Goal: Obtain resource: Download file/media

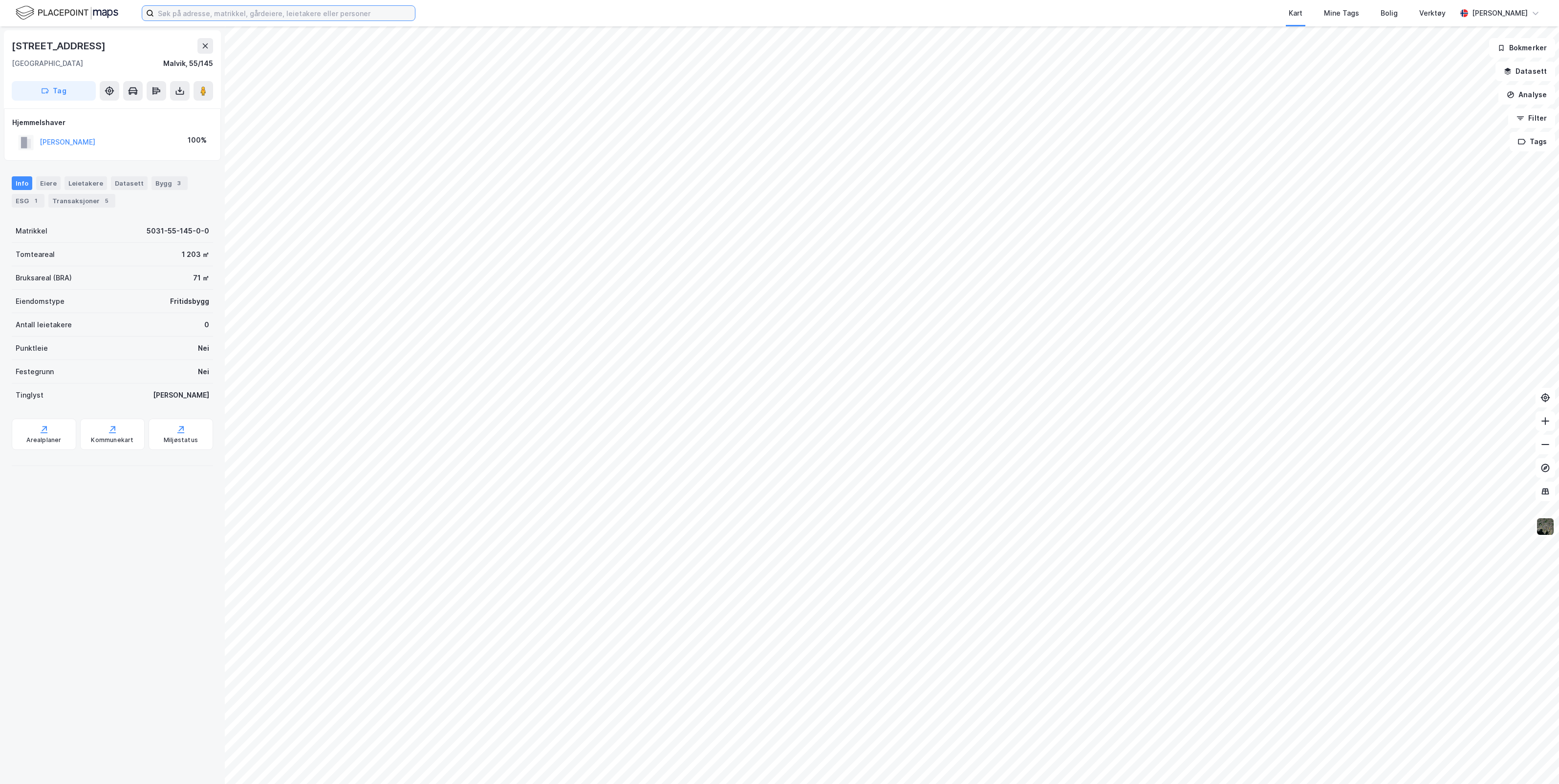
click at [303, 12] on input at bounding box center [285, 13] width 261 height 14
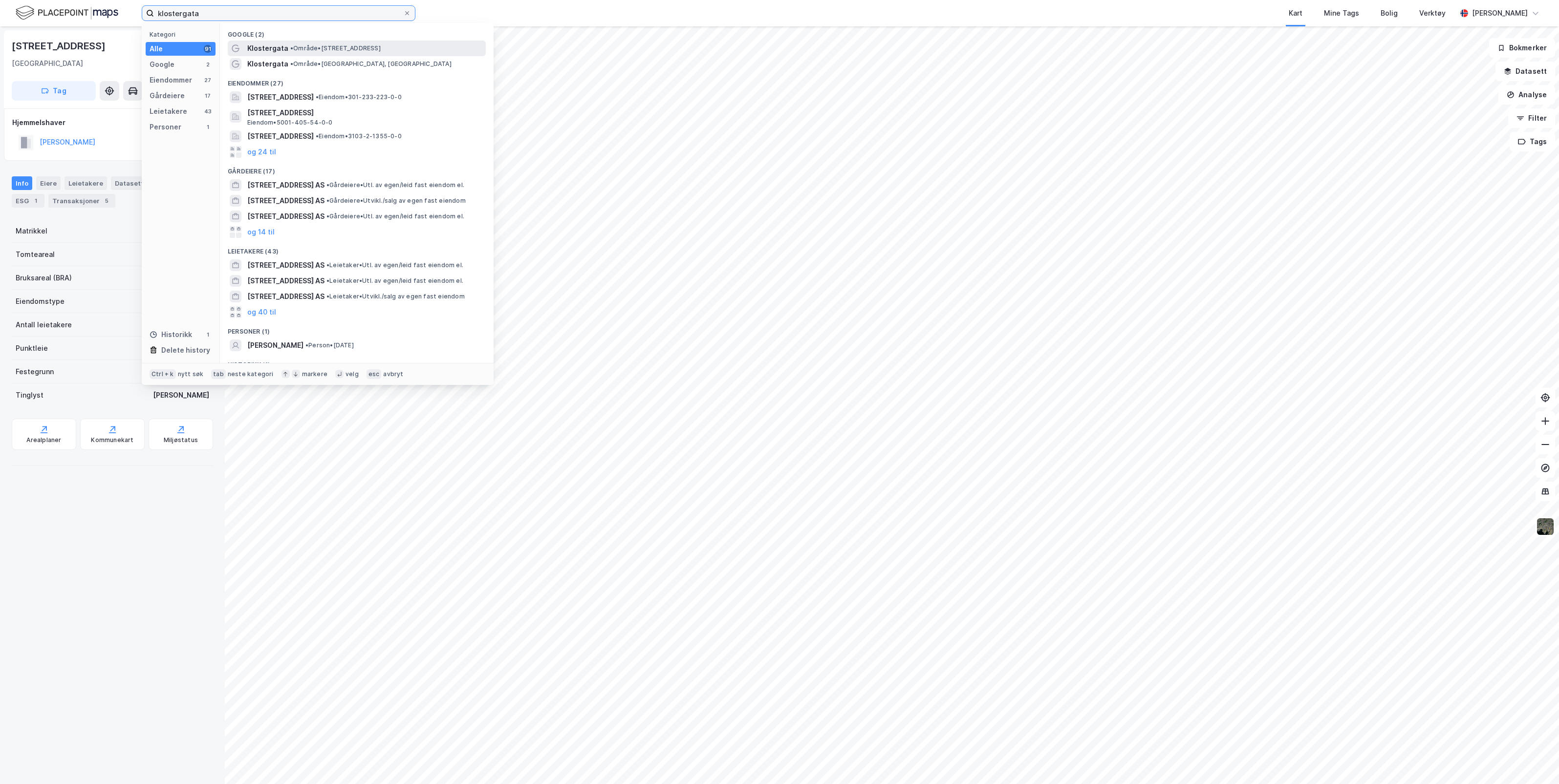
type input "klostergata"
click at [315, 46] on span "• Område • [STREET_ADDRESS]" at bounding box center [335, 48] width 91 height 8
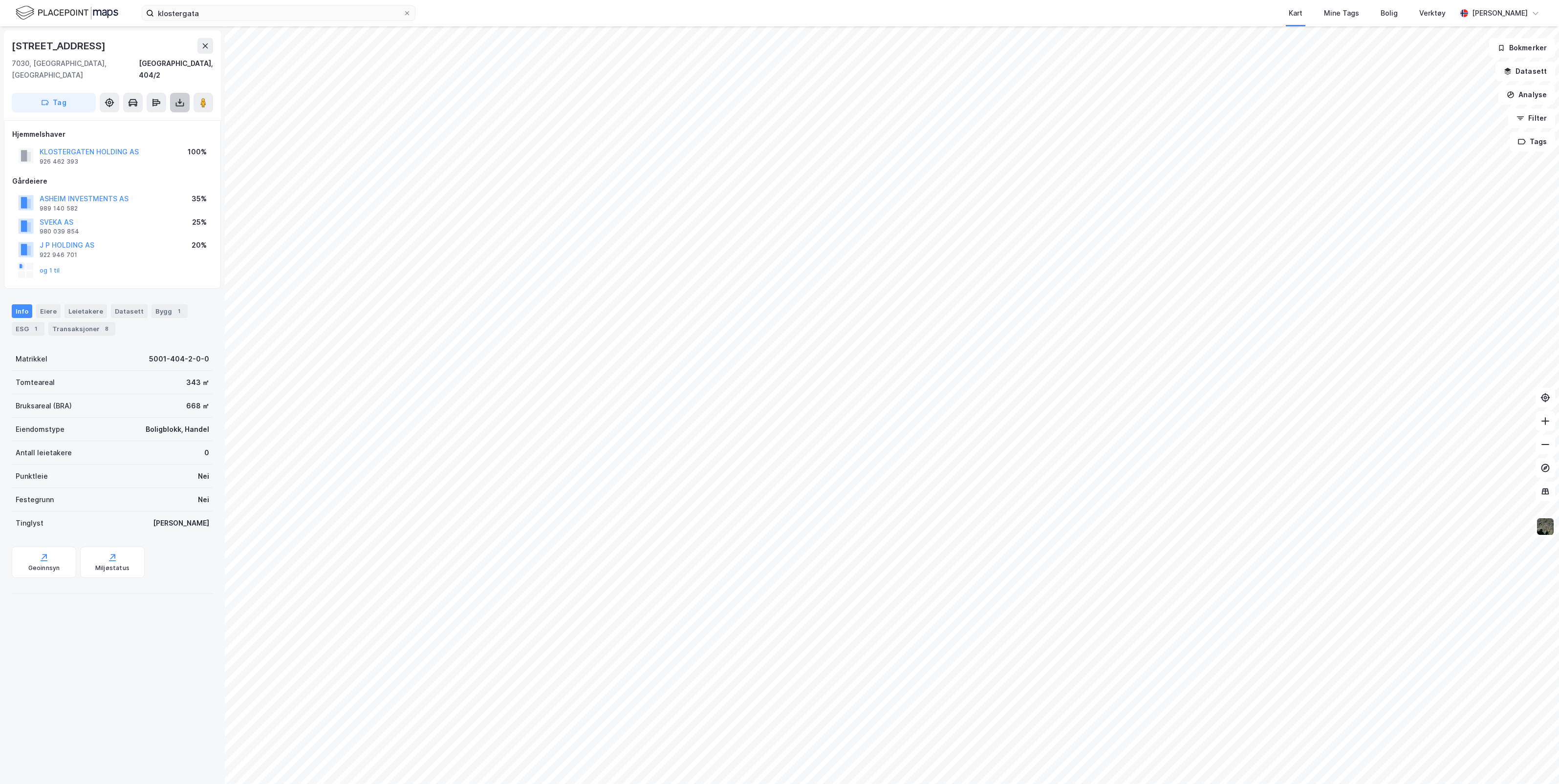
click at [178, 98] on icon at bounding box center [179, 102] width 10 height 10
click at [159, 114] on div "Last ned grunnbok" at bounding box center [138, 122] width 104 height 16
